Goal: Information Seeking & Learning: Learn about a topic

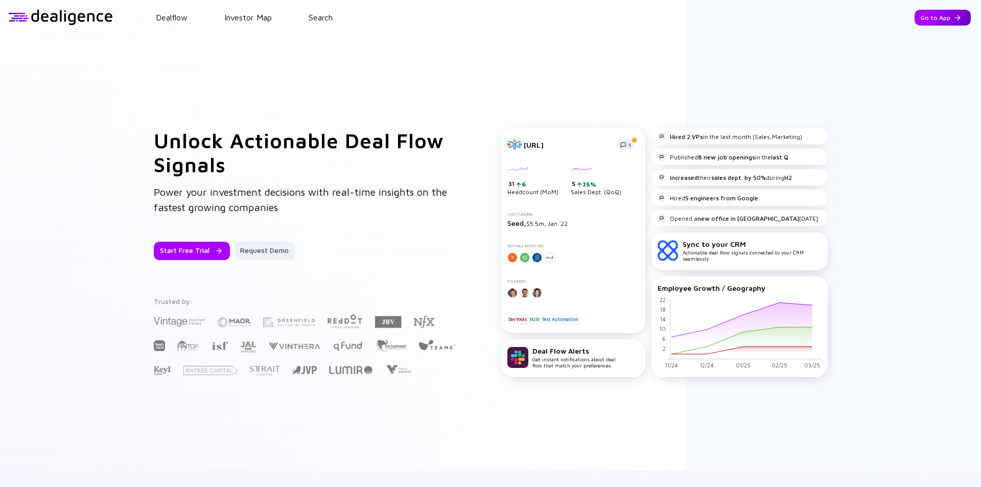
click at [924, 19] on div "Go to App" at bounding box center [943, 18] width 56 height 16
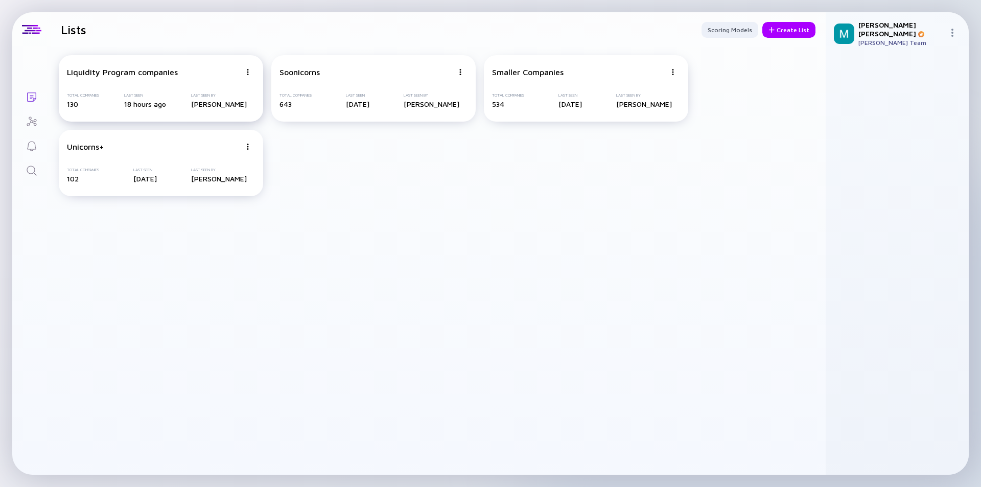
click at [190, 74] on div "Liquidity Program companies" at bounding box center [154, 71] width 174 height 9
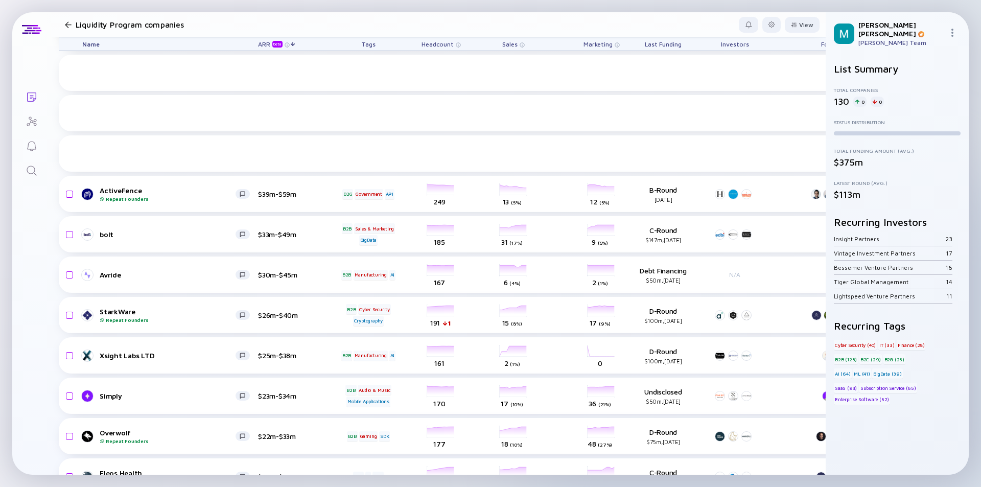
scroll to position [451, 0]
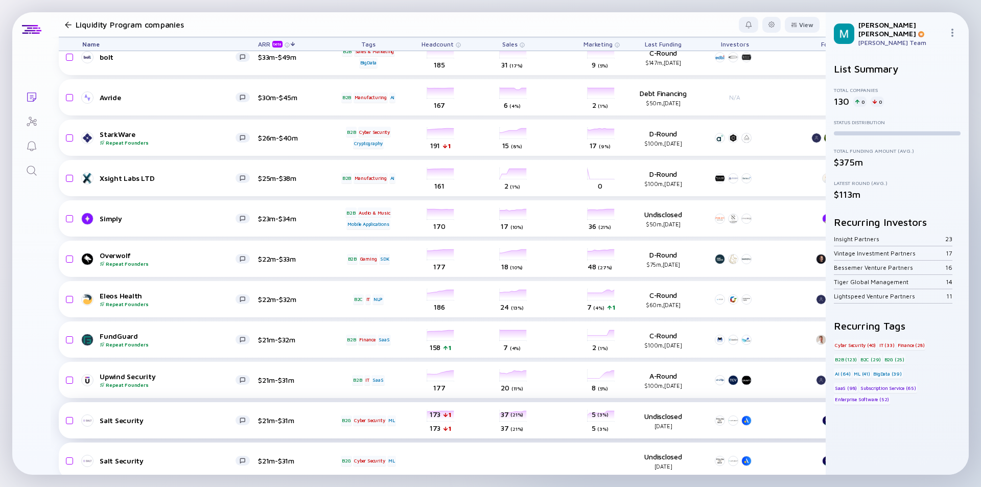
click at [206, 416] on link "Salt Security" at bounding box center [170, 421] width 176 height 12
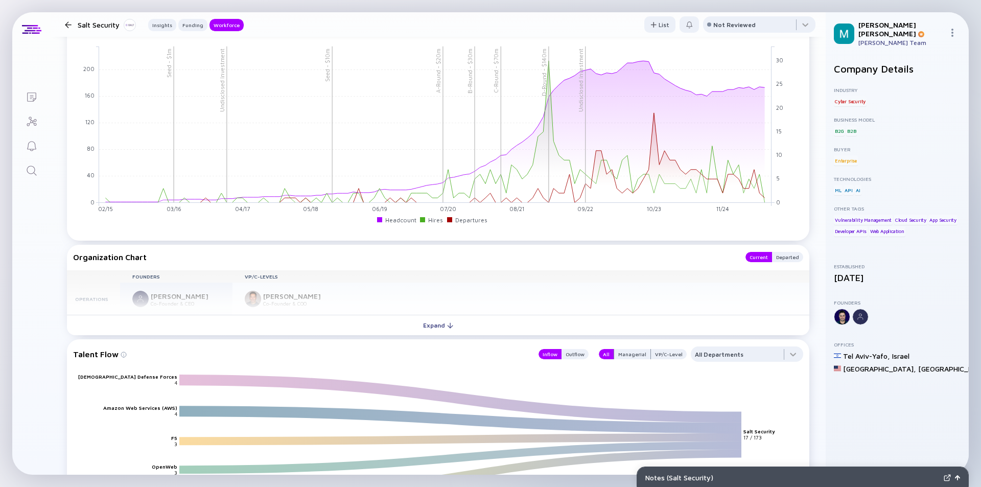
scroll to position [1073, 0]
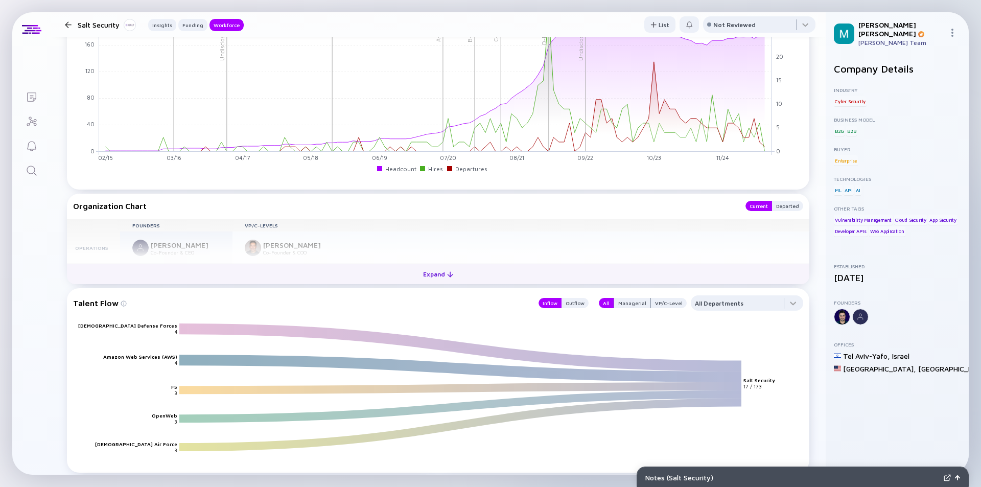
click at [471, 280] on button "Expand" at bounding box center [438, 274] width 743 height 20
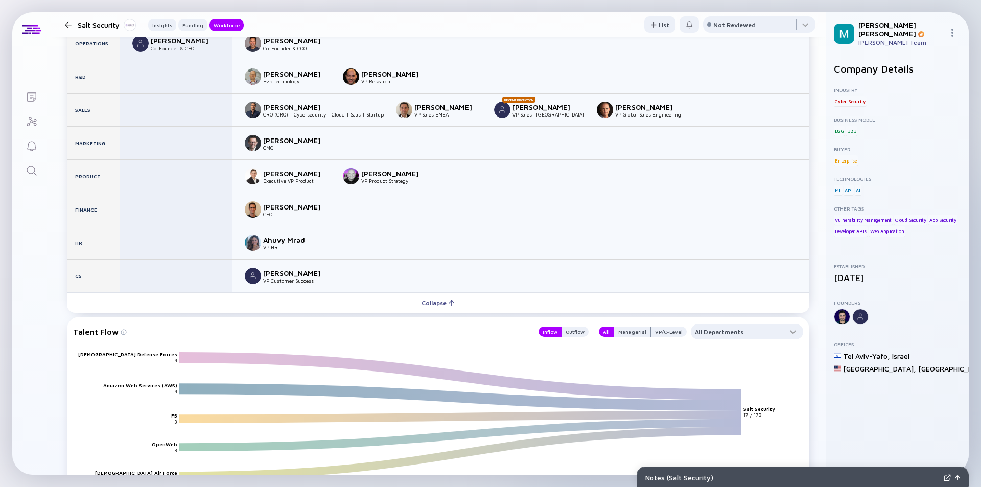
scroll to position [1482, 0]
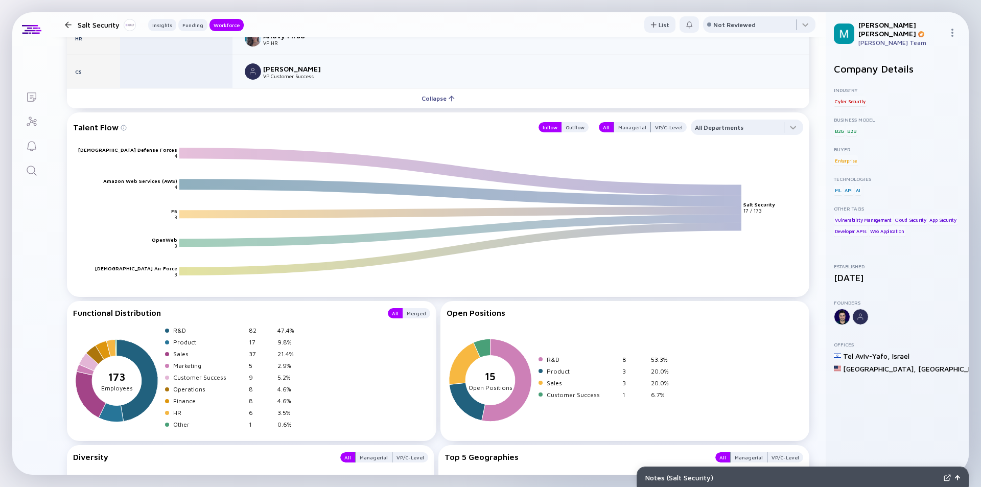
click at [65, 24] on div at bounding box center [68, 24] width 7 height 7
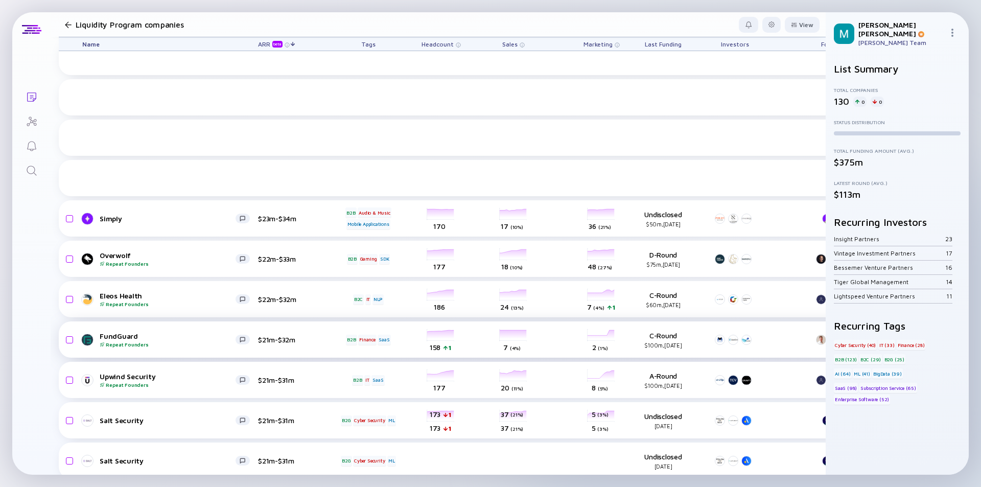
scroll to position [655, 0]
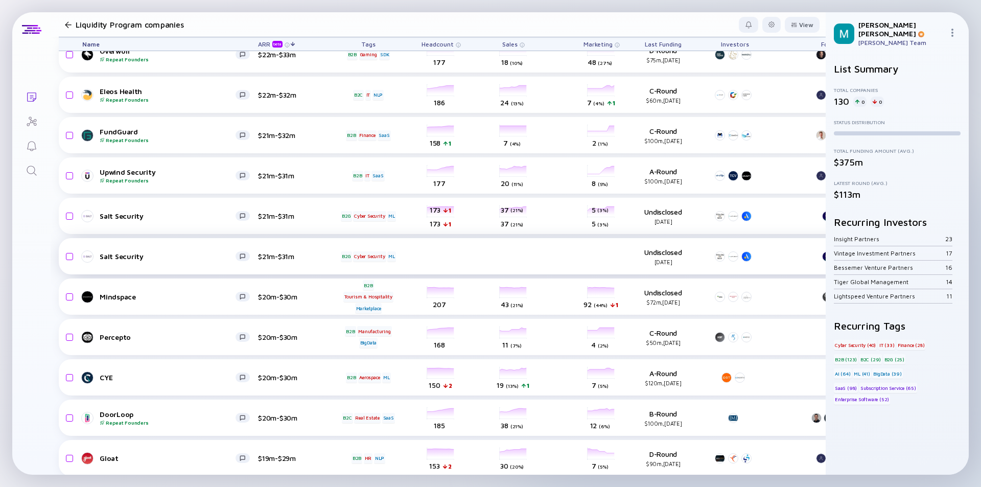
click at [209, 258] on div "Salt Security" at bounding box center [168, 256] width 136 height 9
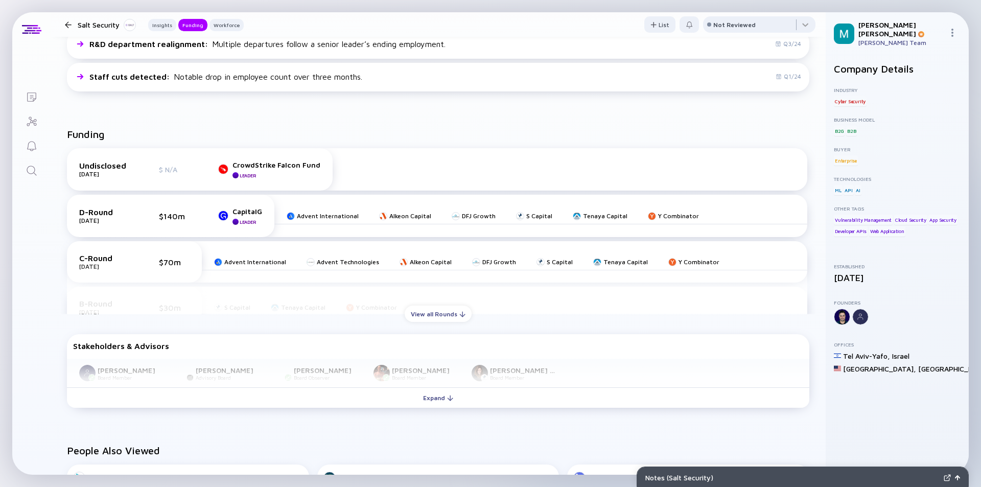
scroll to position [409, 0]
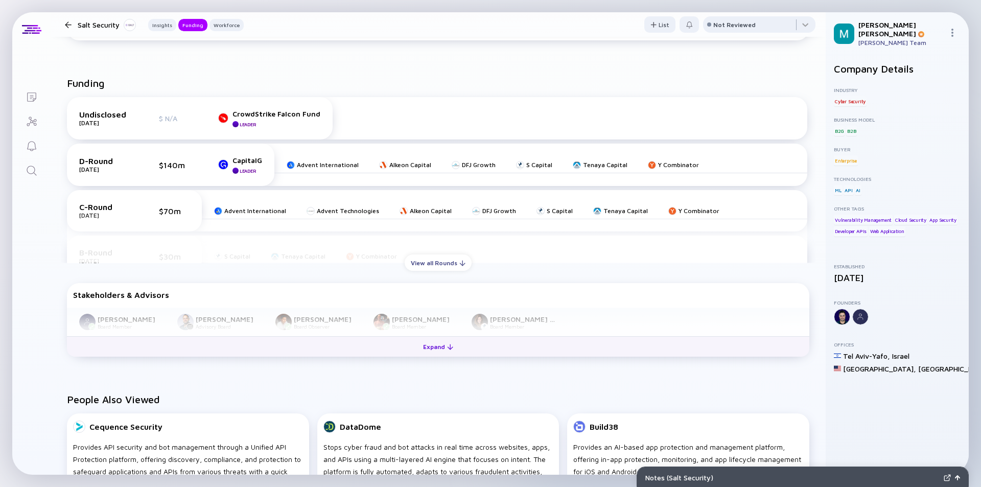
click at [440, 350] on div "Expand" at bounding box center [438, 347] width 42 height 16
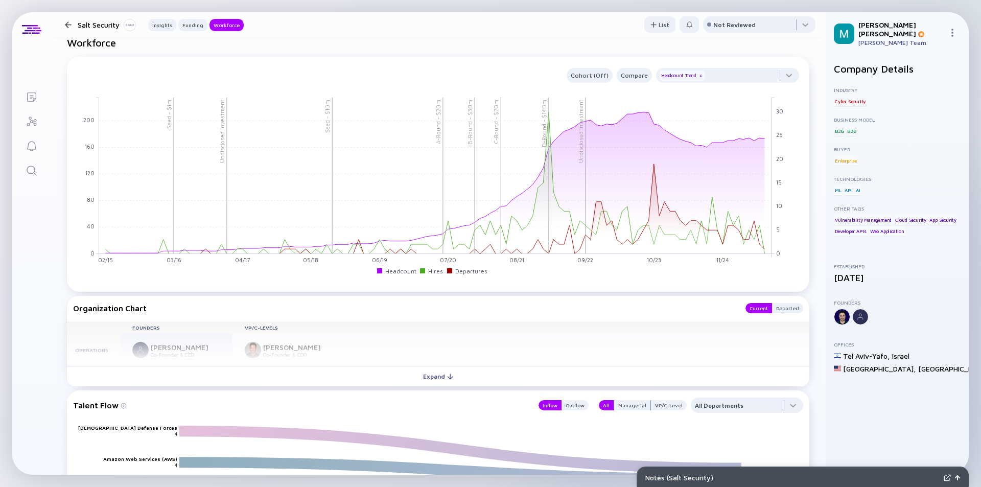
scroll to position [1073, 0]
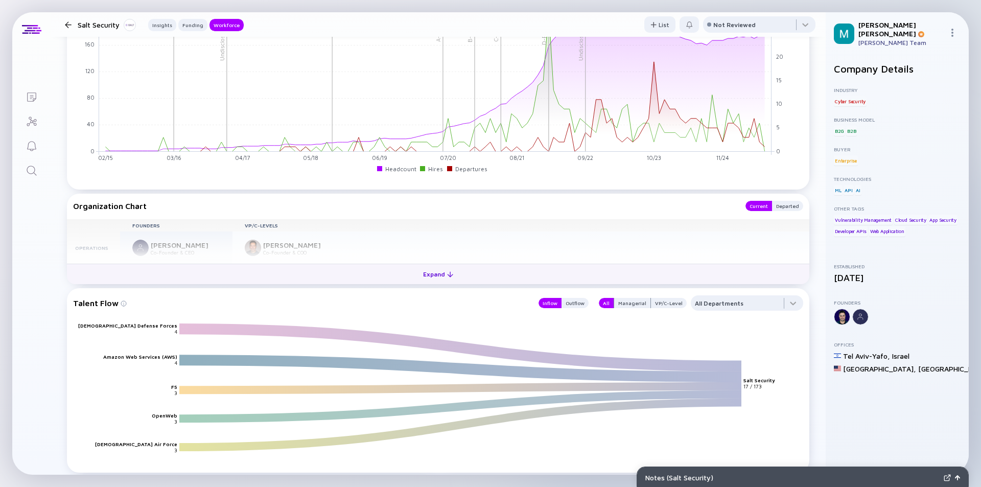
click at [431, 277] on div "Expand" at bounding box center [438, 274] width 42 height 16
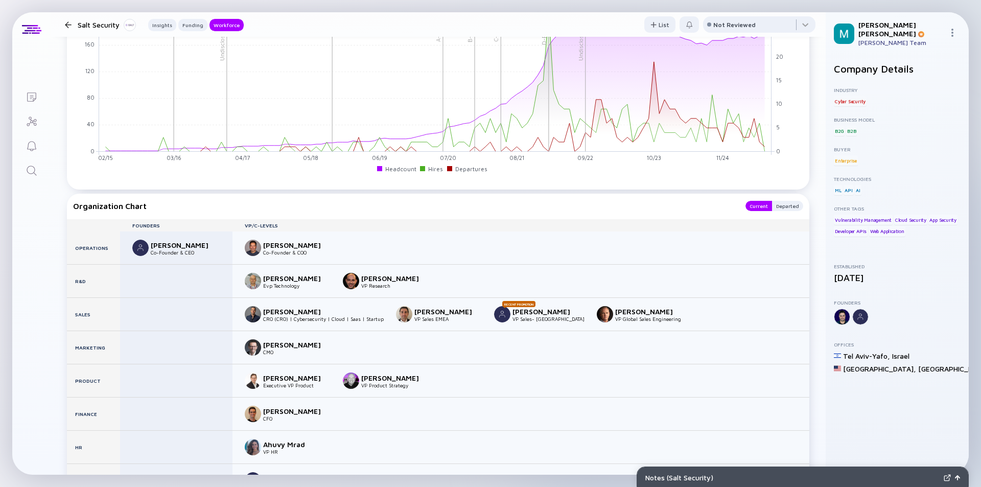
click at [68, 28] on div "Salt Security Insights Funding Workforce" at bounding box center [152, 24] width 183 height 13
click at [68, 21] on div at bounding box center [68, 24] width 7 height 7
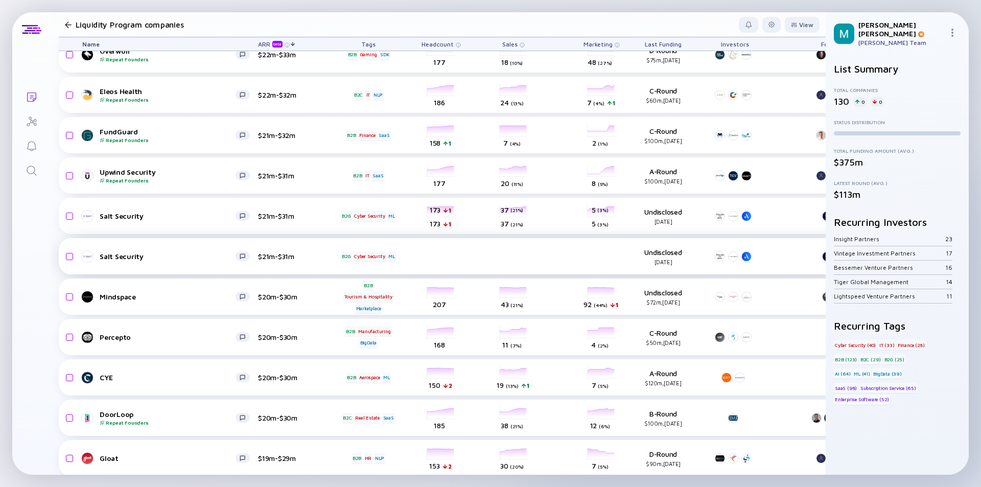
scroll to position [706, 0]
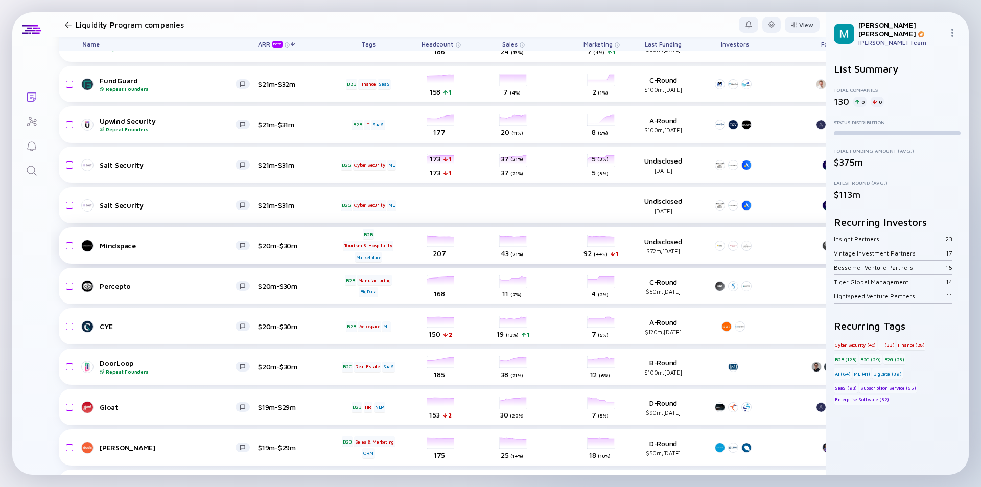
click at [220, 248] on div "Mindspace" at bounding box center [168, 245] width 136 height 9
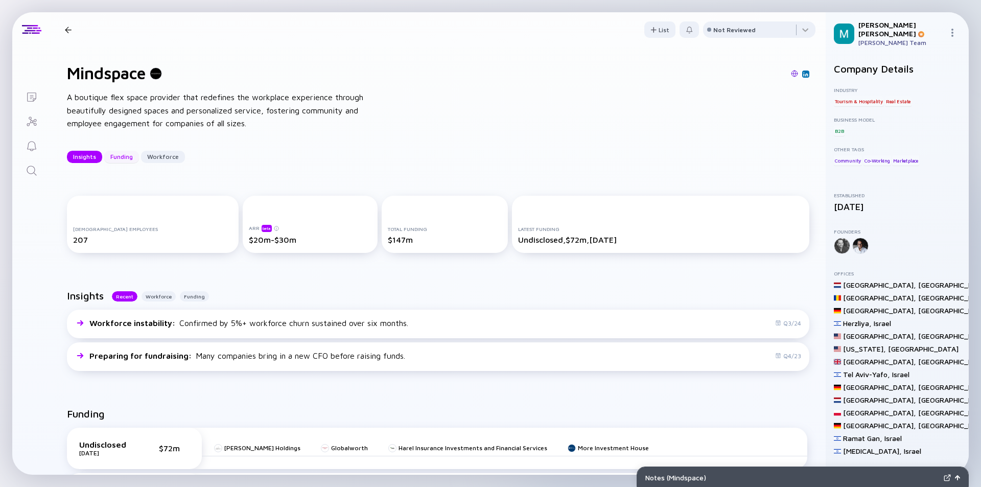
click at [120, 157] on div "Funding" at bounding box center [121, 157] width 35 height 16
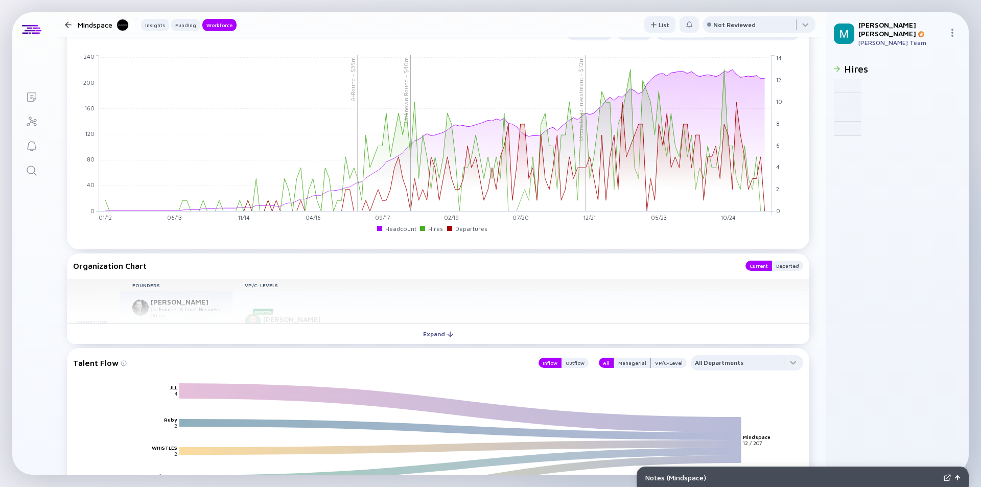
scroll to position [613, 0]
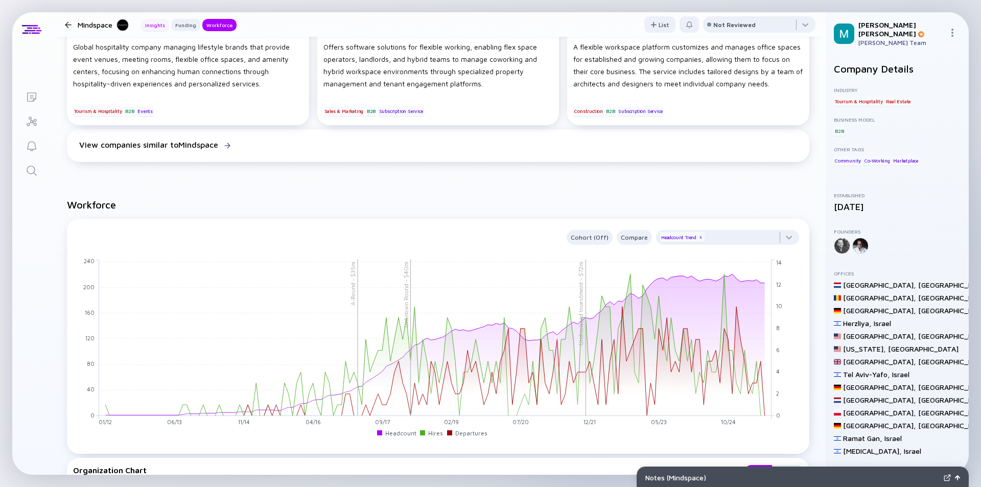
click at [150, 28] on div "Insights" at bounding box center [155, 25] width 28 height 10
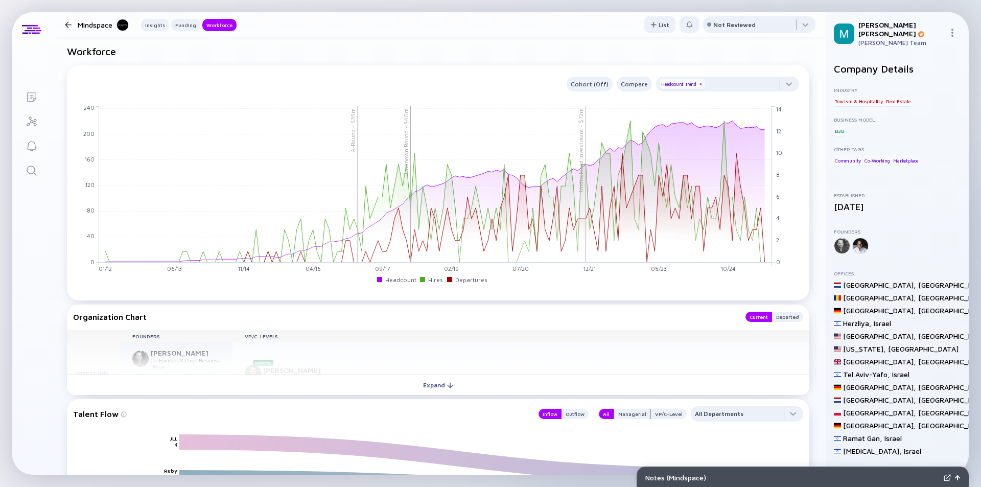
scroll to position [818, 0]
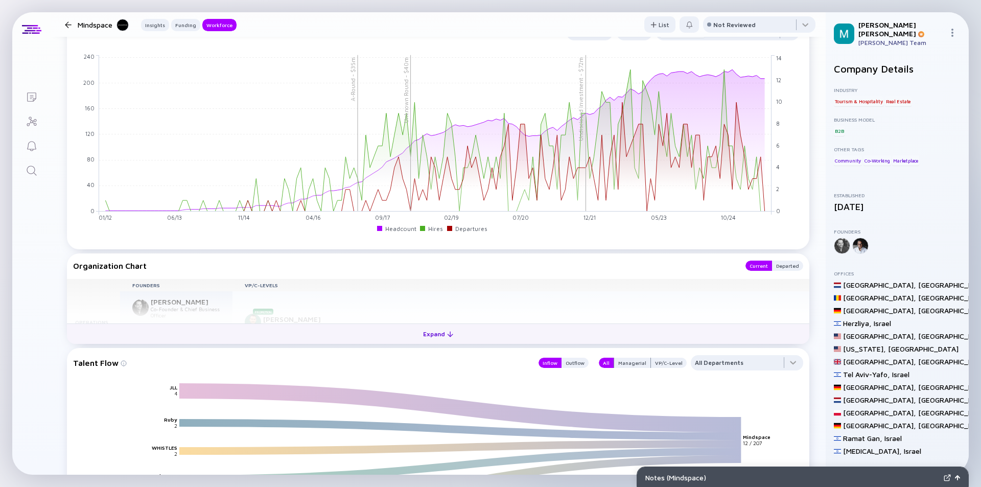
click at [429, 334] on div "Expand" at bounding box center [438, 334] width 42 height 16
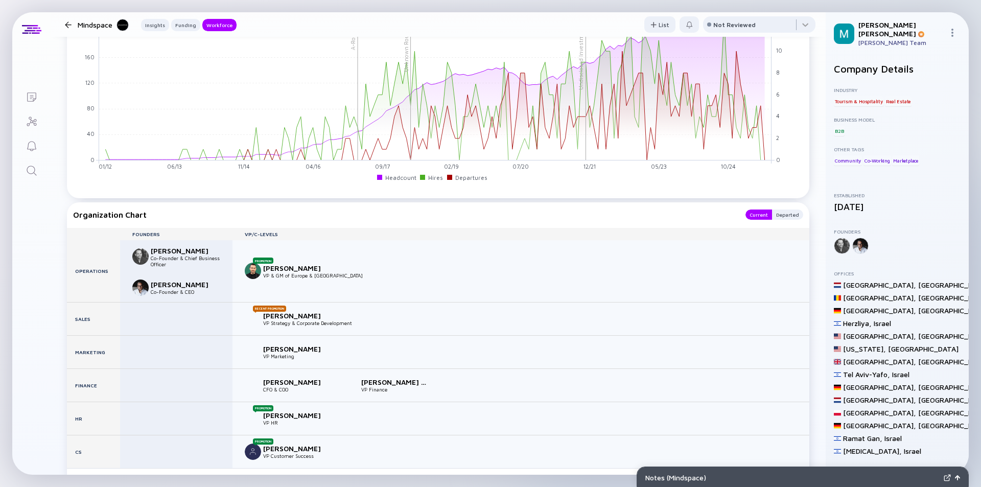
scroll to position [920, 0]
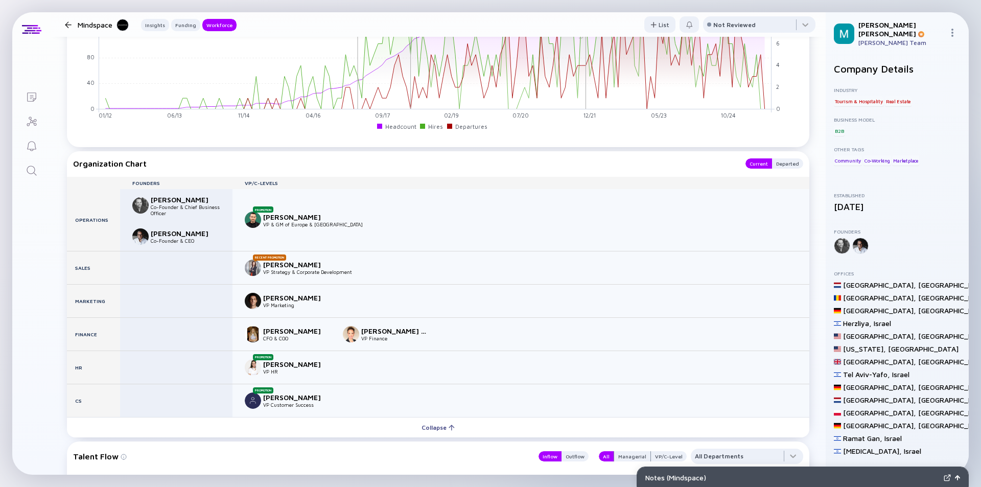
click at [69, 25] on div at bounding box center [68, 24] width 7 height 7
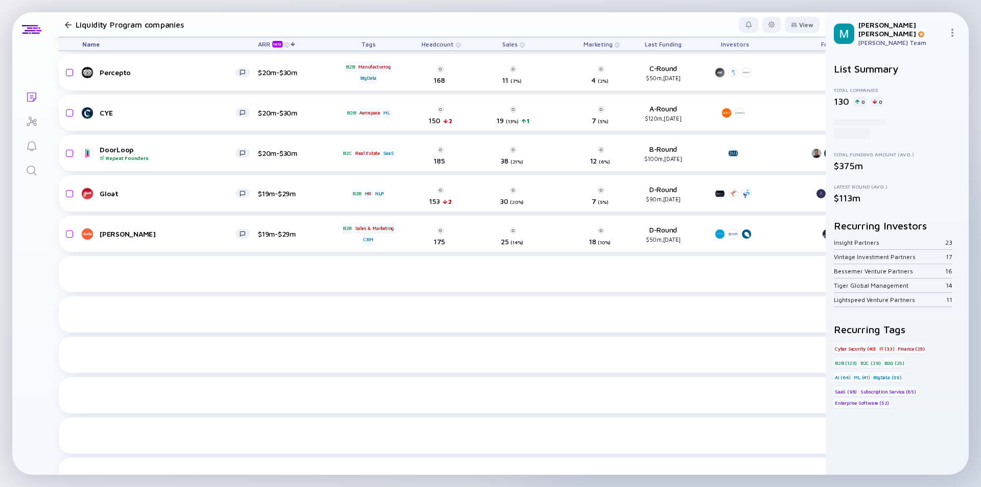
scroll to position [706, 0]
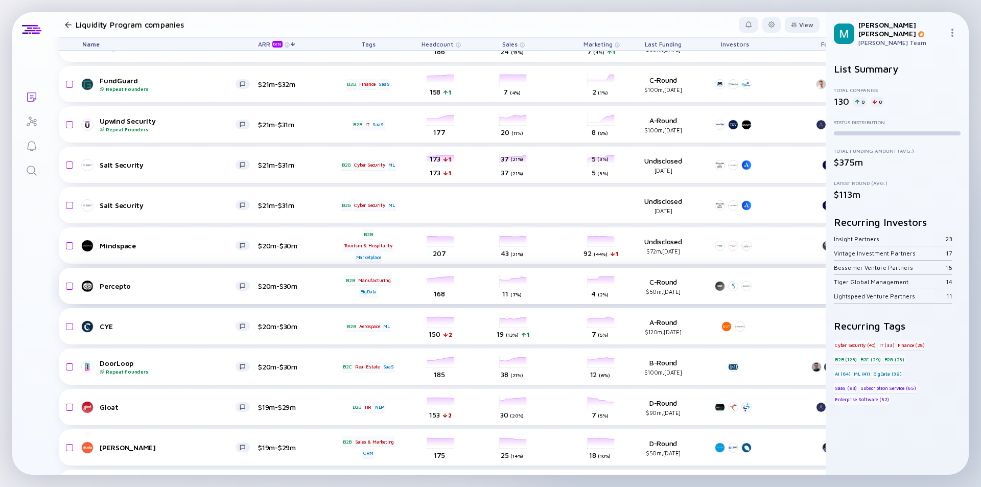
click at [200, 282] on div "Percepto" at bounding box center [168, 286] width 136 height 9
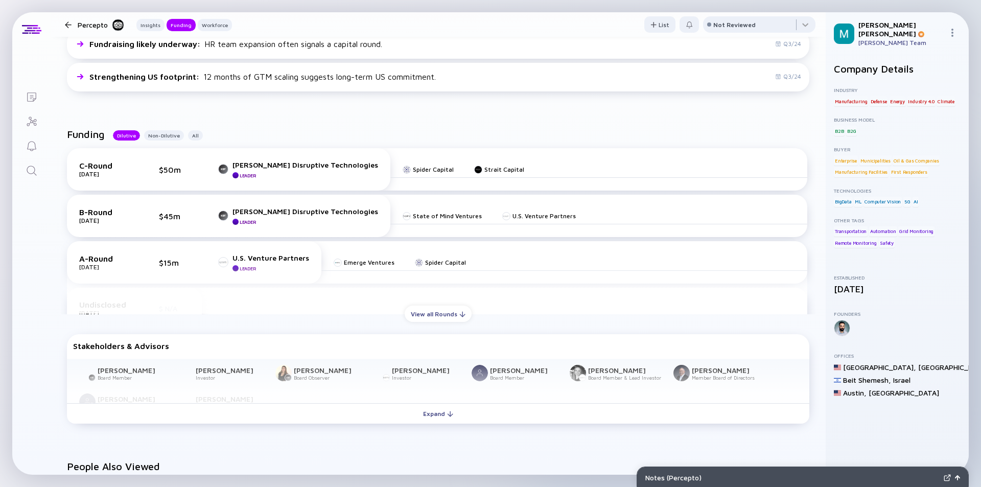
scroll to position [409, 0]
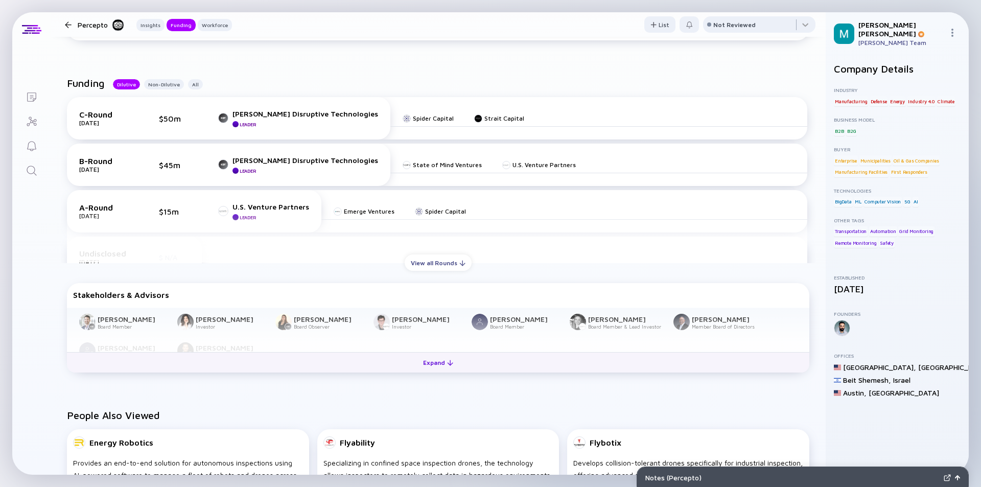
click at [441, 366] on div "Expand" at bounding box center [438, 363] width 42 height 16
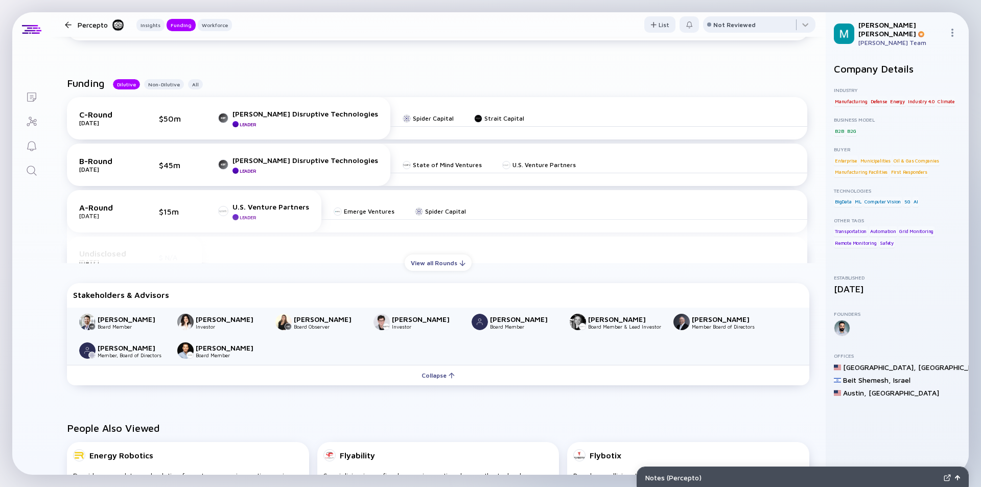
click at [455, 345] on div "[PERSON_NAME] Board Member [PERSON_NAME] Investor [PERSON_NAME] Board Observer …" at bounding box center [438, 336] width 743 height 57
